Goal: Task Accomplishment & Management: Use online tool/utility

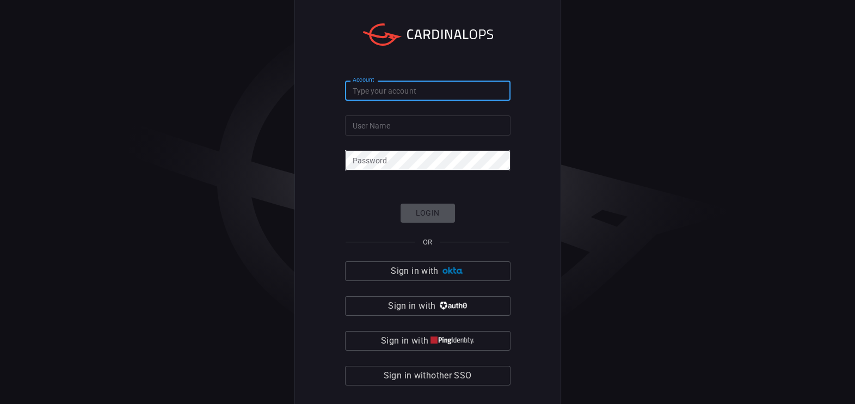
click at [409, 90] on input "Account" at bounding box center [428, 91] width 166 height 20
type input "[PERSON_NAME]"
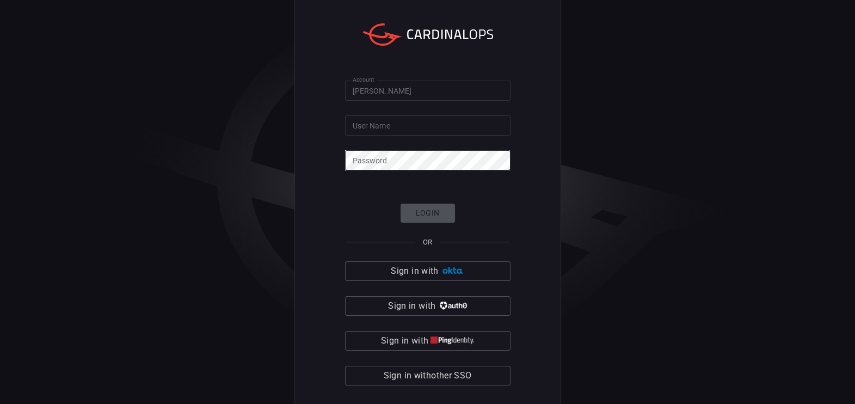
click at [704, 162] on div "Account [PERSON_NAME] Account User Name User Name Password Password Login OR Si…" at bounding box center [427, 202] width 855 height 404
drag, startPoint x: 353, startPoint y: 114, endPoint x: 368, endPoint y: 123, distance: 16.8
click at [368, 123] on form "Account [PERSON_NAME] Account User Name User Name Password Password Login OR Si…" at bounding box center [428, 233] width 166 height 305
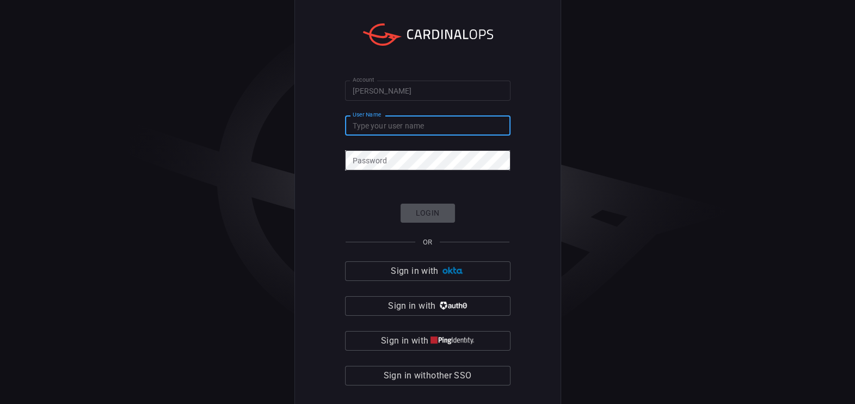
click at [368, 123] on input "User Name" at bounding box center [428, 125] width 166 height 20
paste input "[PERSON_NAME][EMAIL_ADDRESS][PERSON_NAME][DOMAIN_NAME]"
type input "[PERSON_NAME][EMAIL_ADDRESS][PERSON_NAME][DOMAIN_NAME]"
click at [613, 231] on div "Account [PERSON_NAME] Account User Name [PERSON_NAME][EMAIL_ADDRESS][PERSON_NAM…" at bounding box center [427, 202] width 855 height 404
click at [709, 151] on div "Account [PERSON_NAME] Account User Name [PERSON_NAME][EMAIL_ADDRESS][PERSON_NAM…" at bounding box center [427, 202] width 855 height 404
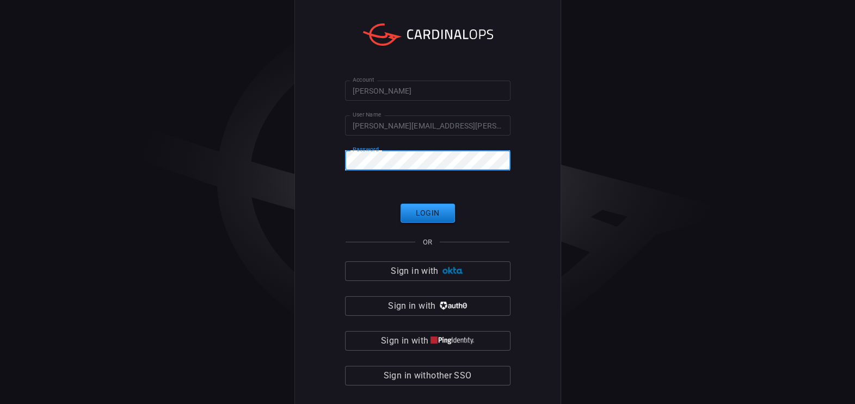
click button "Login" at bounding box center [428, 213] width 54 height 19
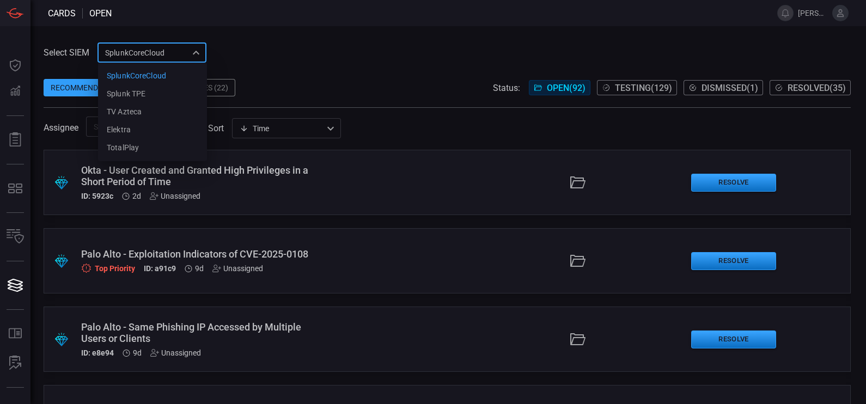
click at [152, 49] on div "SplunkCoreCloud f748d276-46a5-4bd3-b149-f2461a2fe2c5 SplunkCoreCloud Splunk TPE…" at bounding box center [151, 52] width 109 height 20
click at [142, 96] on div "Splunk TPE" at bounding box center [126, 93] width 39 height 11
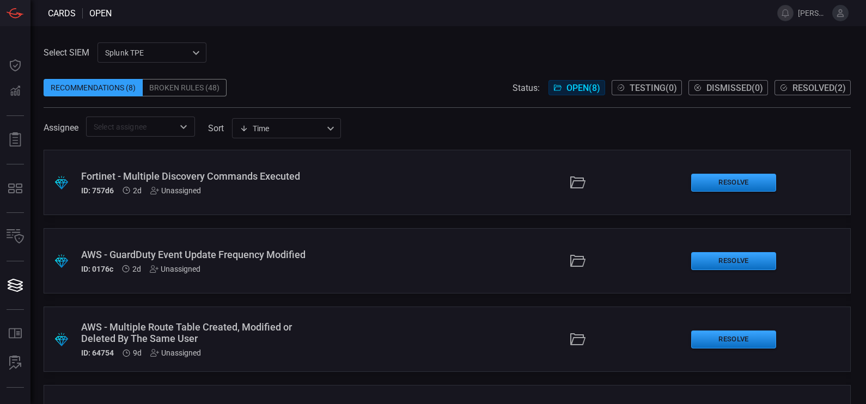
click at [177, 83] on div "Broken Rules (48)" at bounding box center [185, 87] width 84 height 17
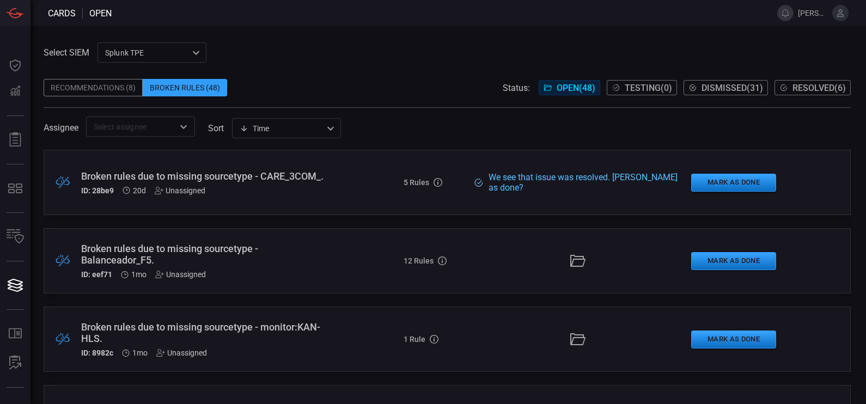
click at [248, 291] on div ".broken_cards_icon_0{fill:#39A4FF;} .broken_cards_icon_1{fill:none;stroke:#1918…" at bounding box center [447, 260] width 807 height 65
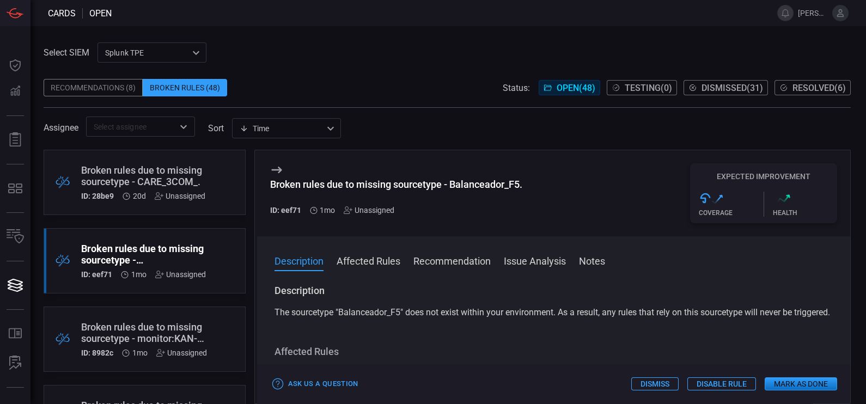
click at [190, 94] on div "Broken Rules (48)" at bounding box center [185, 87] width 84 height 17
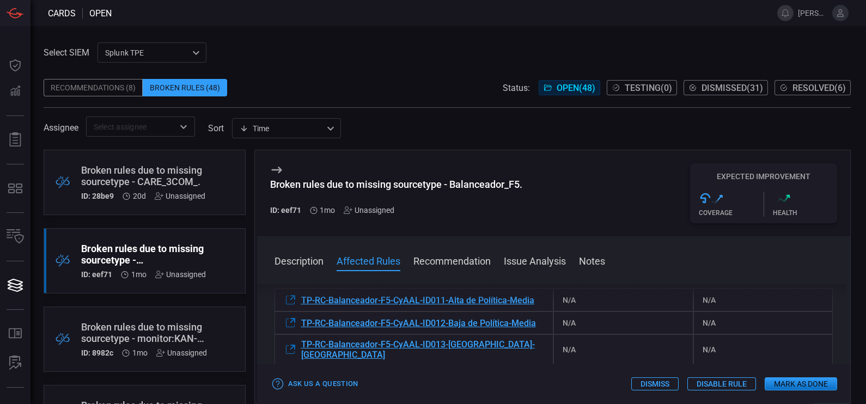
scroll to position [215, 0]
